Goal: Find specific page/section: Find specific page/section

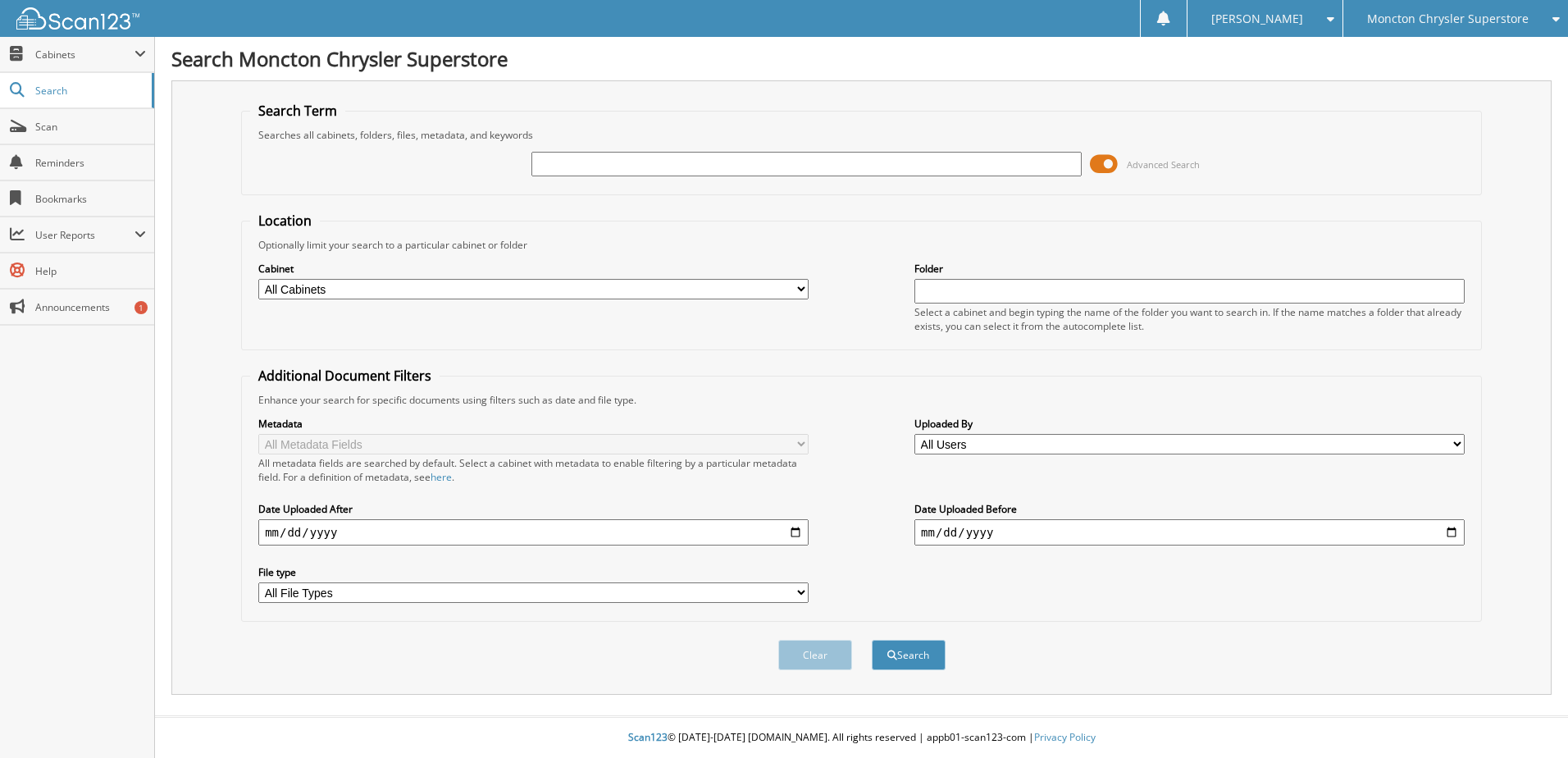
click at [558, 153] on input "text" at bounding box center [807, 164] width 550 height 25
type input "472620"
click at [871, 640] on button "Search" at bounding box center [908, 655] width 74 height 31
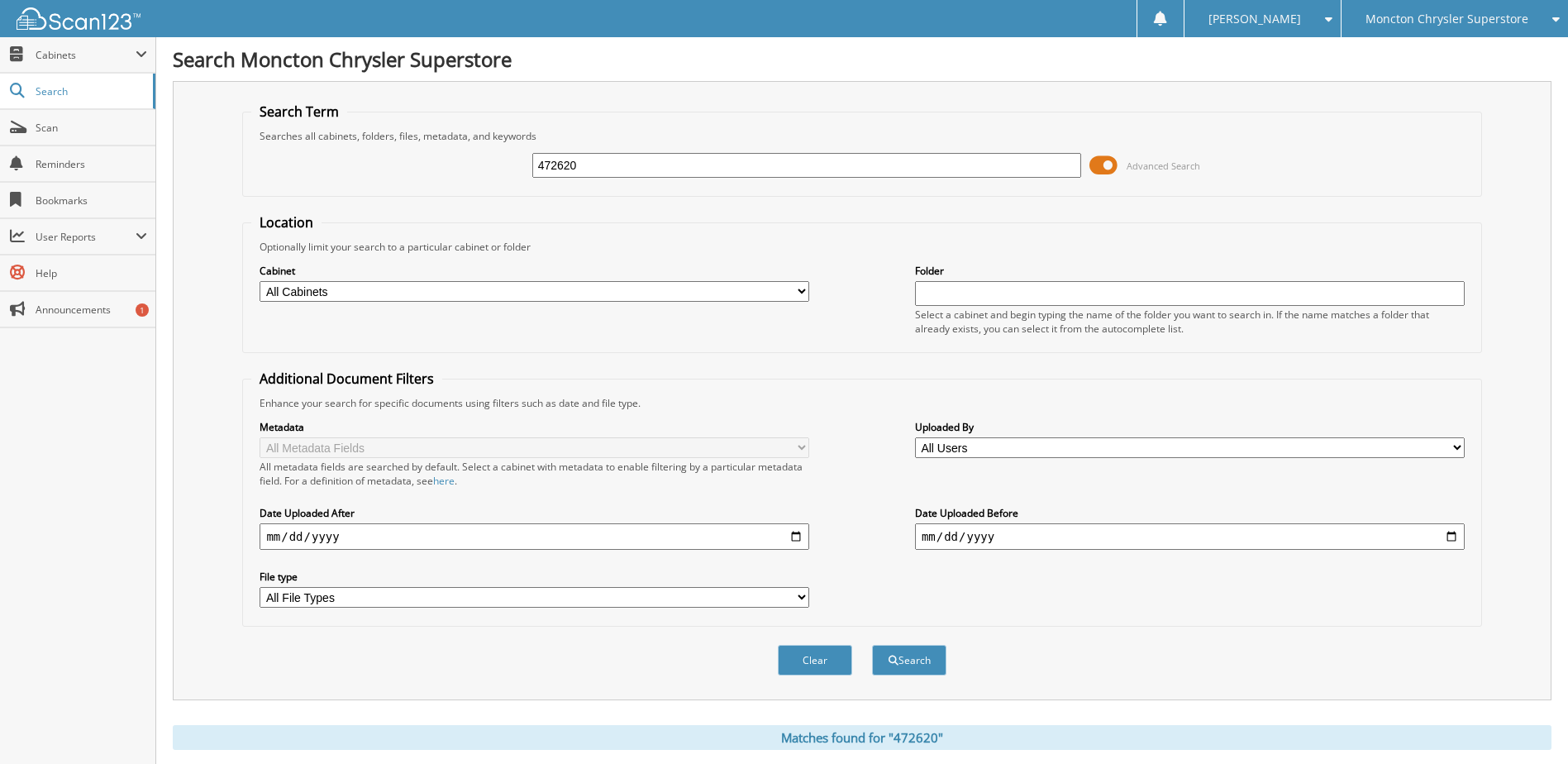
drag, startPoint x: 1113, startPoint y: 161, endPoint x: 1090, endPoint y: 164, distance: 23.2
click at [1090, 164] on div "472620 Advanced Search" at bounding box center [862, 166] width 1221 height 45
drag, startPoint x: 1090, startPoint y: 164, endPoint x: 1099, endPoint y: 167, distance: 9.5
click at [1093, 165] on div "472620 Advanced Search" at bounding box center [862, 166] width 1221 height 45
click at [1099, 167] on span at bounding box center [1103, 165] width 28 height 25
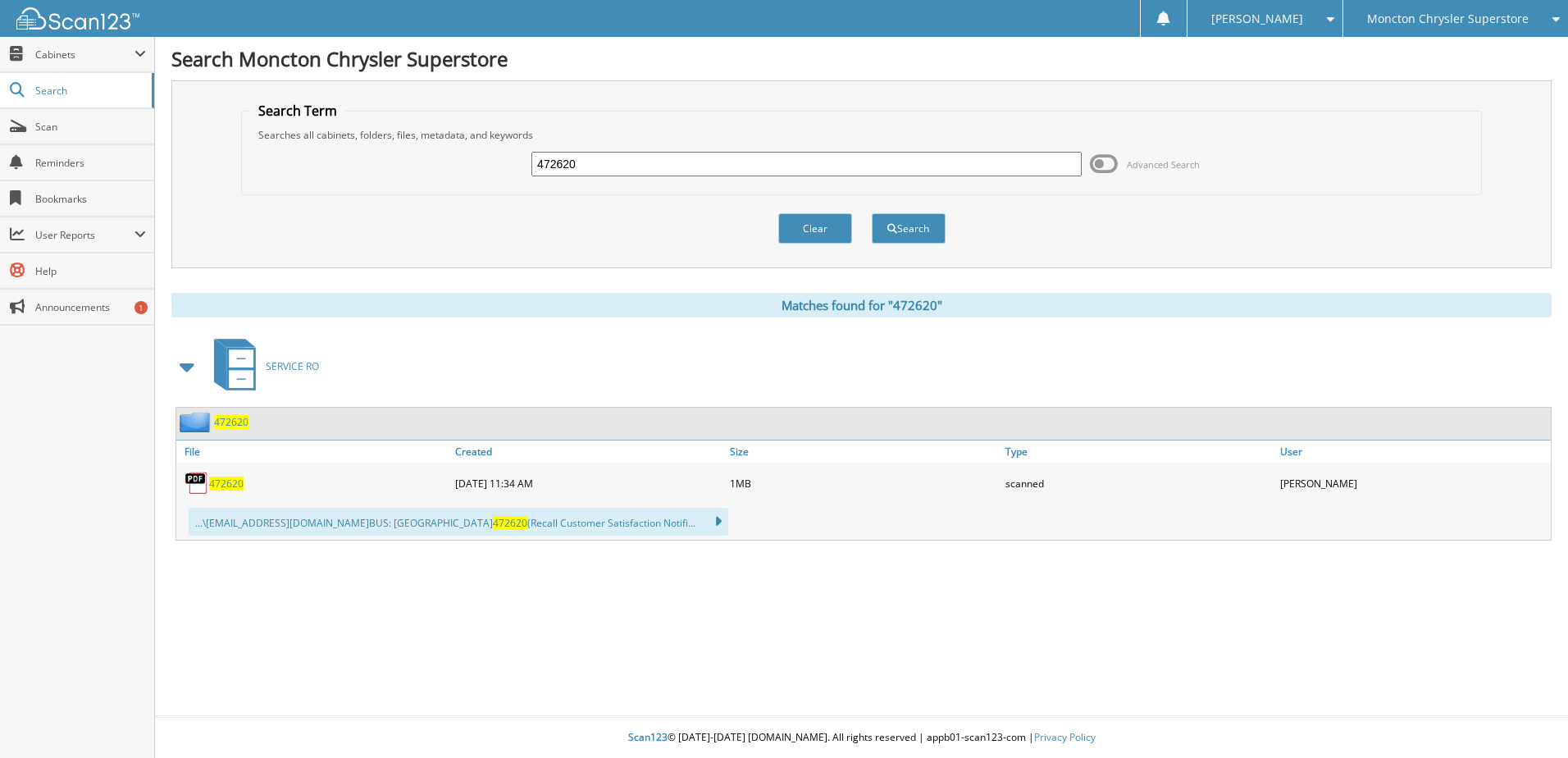
click at [226, 479] on span "472620" at bounding box center [227, 483] width 34 height 14
